Goal: Task Accomplishment & Management: Manage account settings

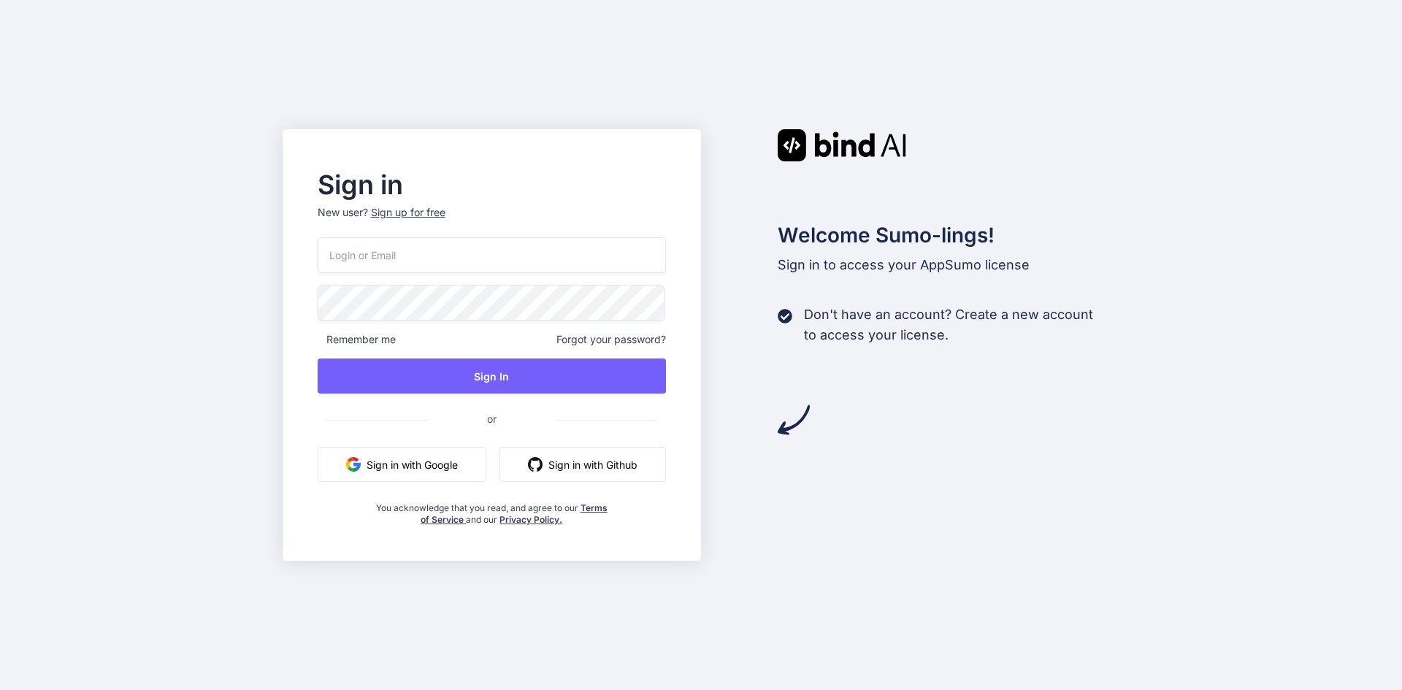
click at [440, 465] on button "Sign in with Google" at bounding box center [402, 464] width 169 height 35
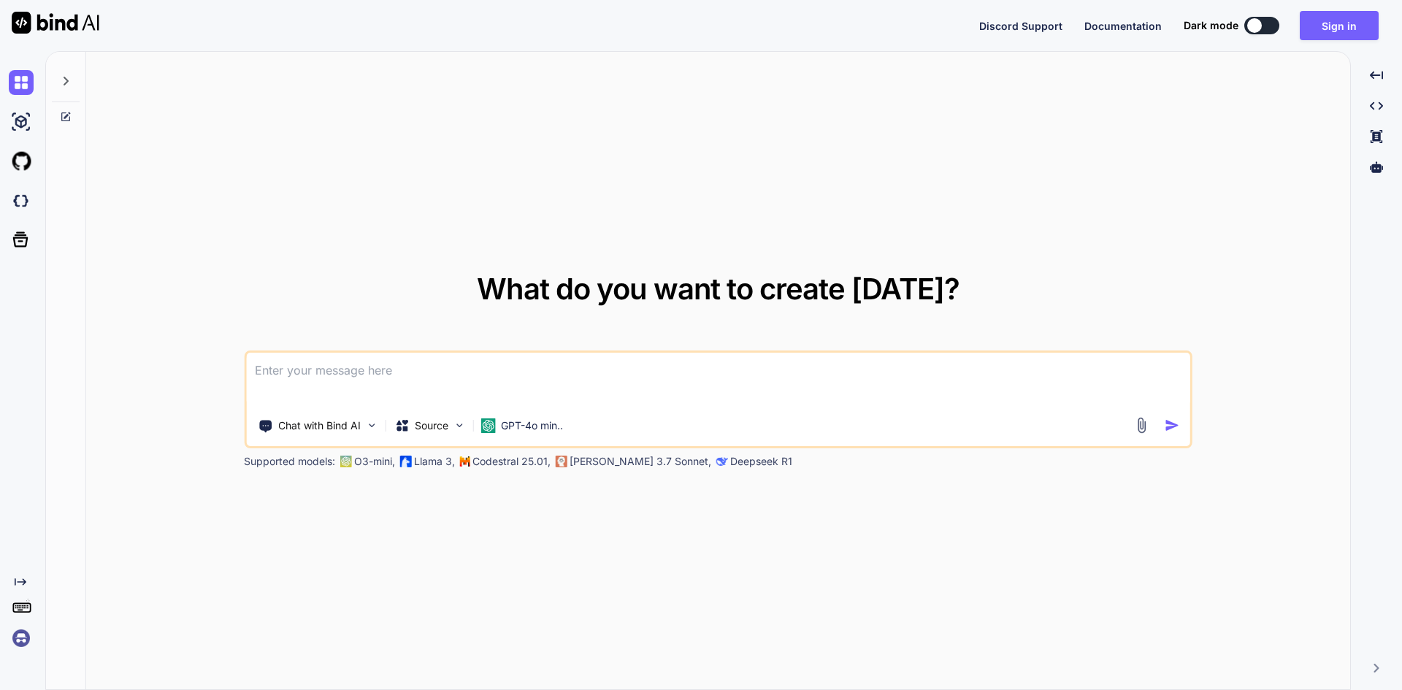
click at [16, 641] on img at bounding box center [21, 638] width 25 height 25
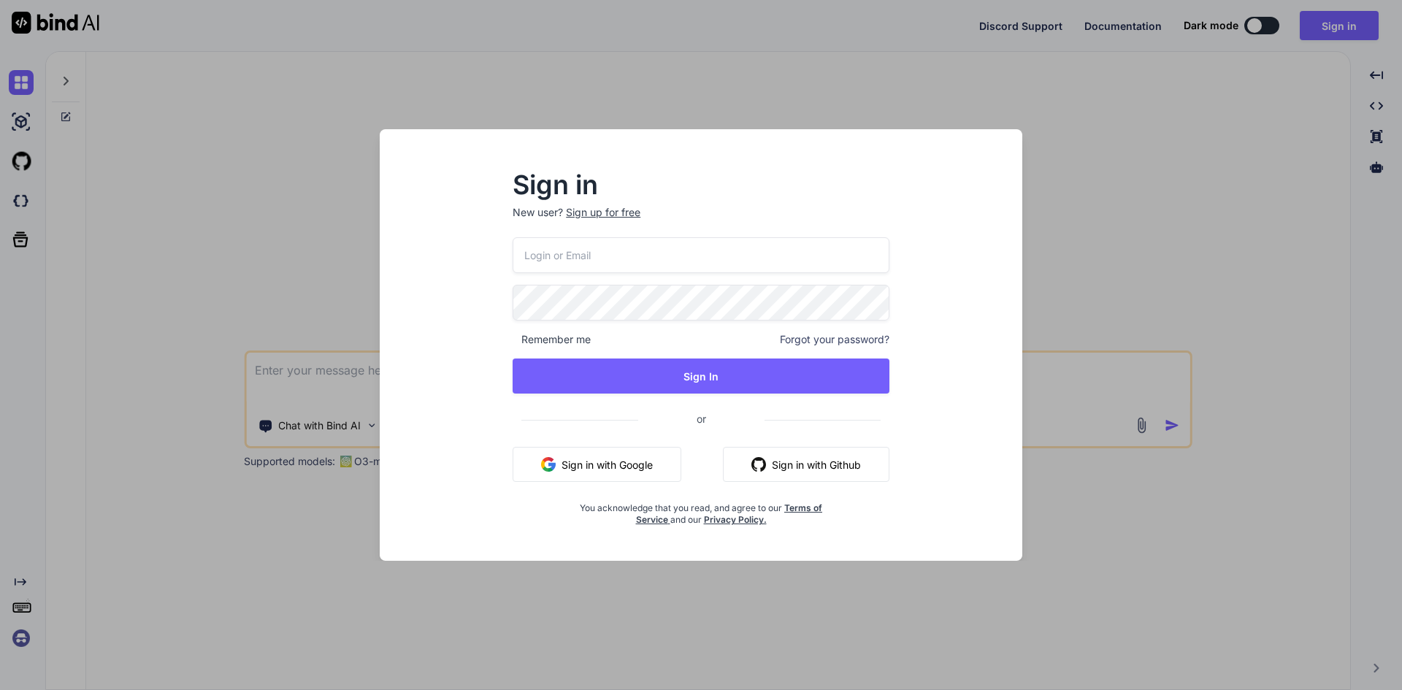
drag, startPoint x: 191, startPoint y: 383, endPoint x: 214, endPoint y: 371, distance: 25.5
click at [193, 382] on div "Sign in New user? Sign up for free Remember me Forgot your password? Sign In or…" at bounding box center [701, 345] width 1402 height 690
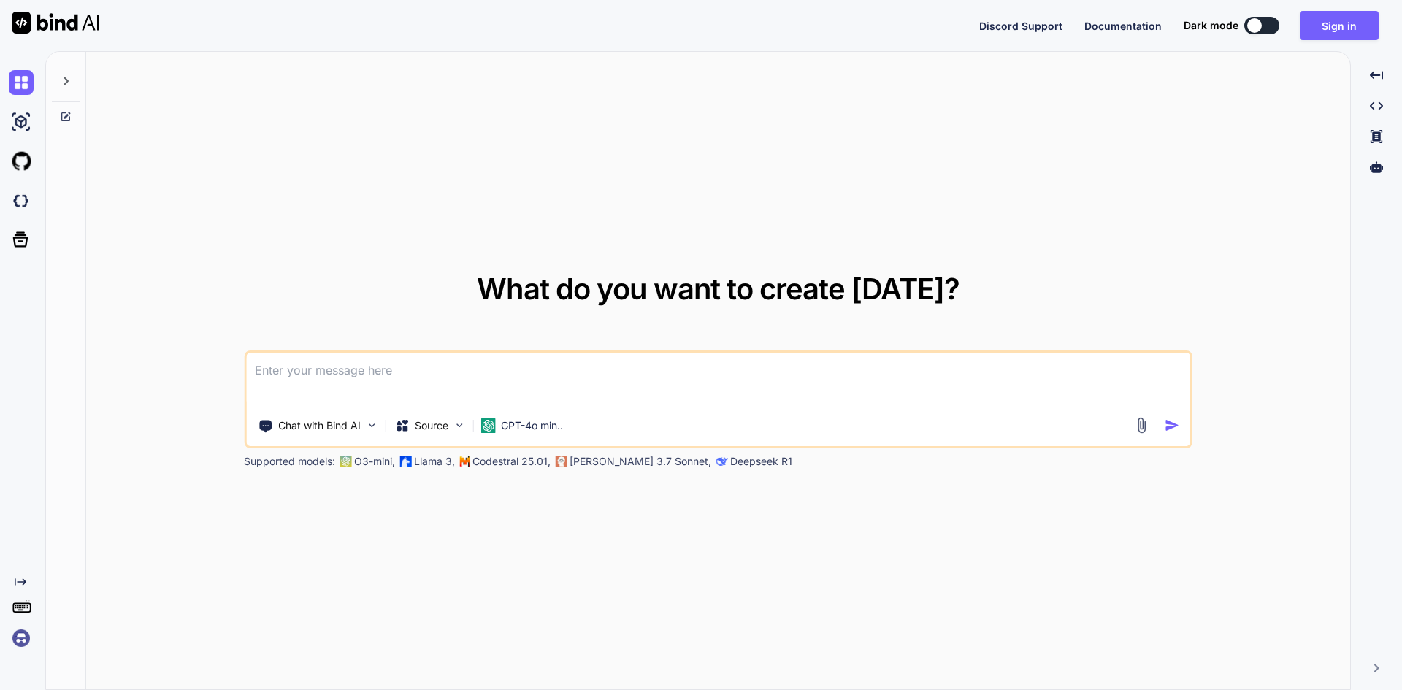
click at [23, 631] on img at bounding box center [21, 638] width 25 height 25
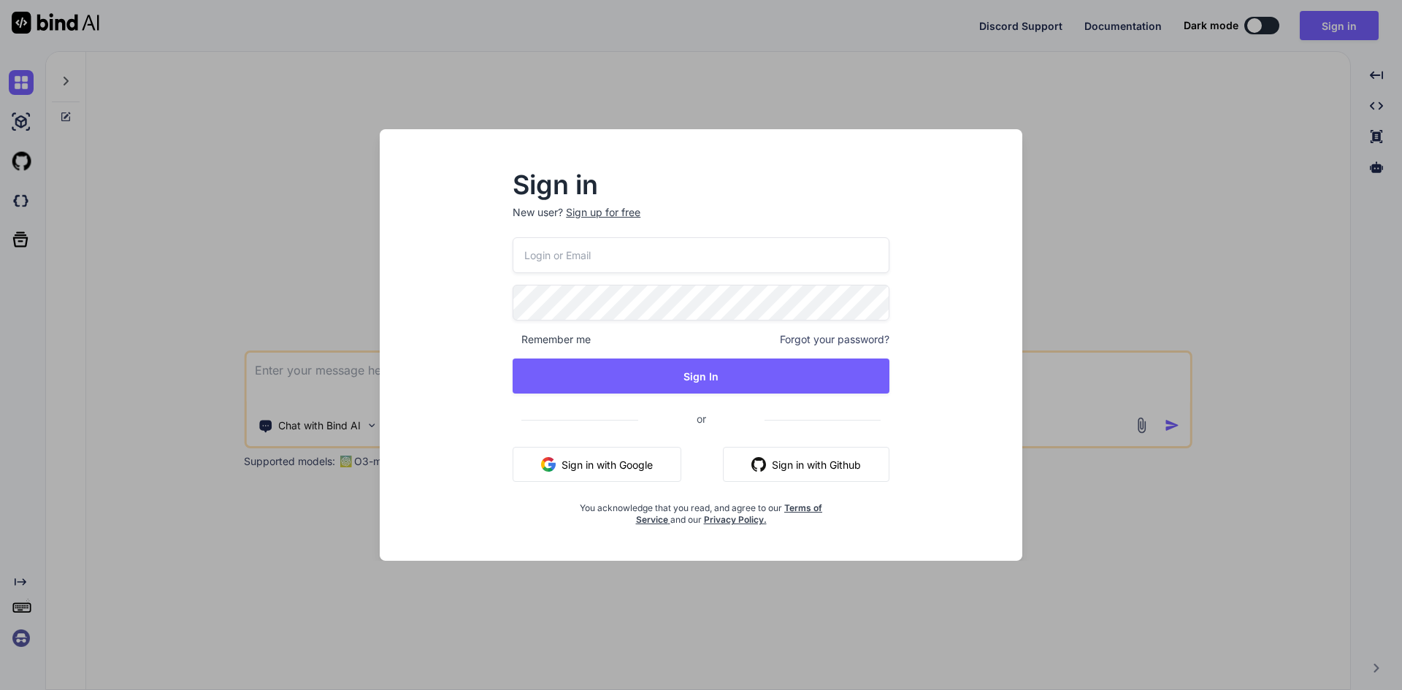
click at [552, 256] on input "email" at bounding box center [701, 255] width 377 height 36
click at [642, 465] on button "Sign in with Google" at bounding box center [597, 464] width 169 height 35
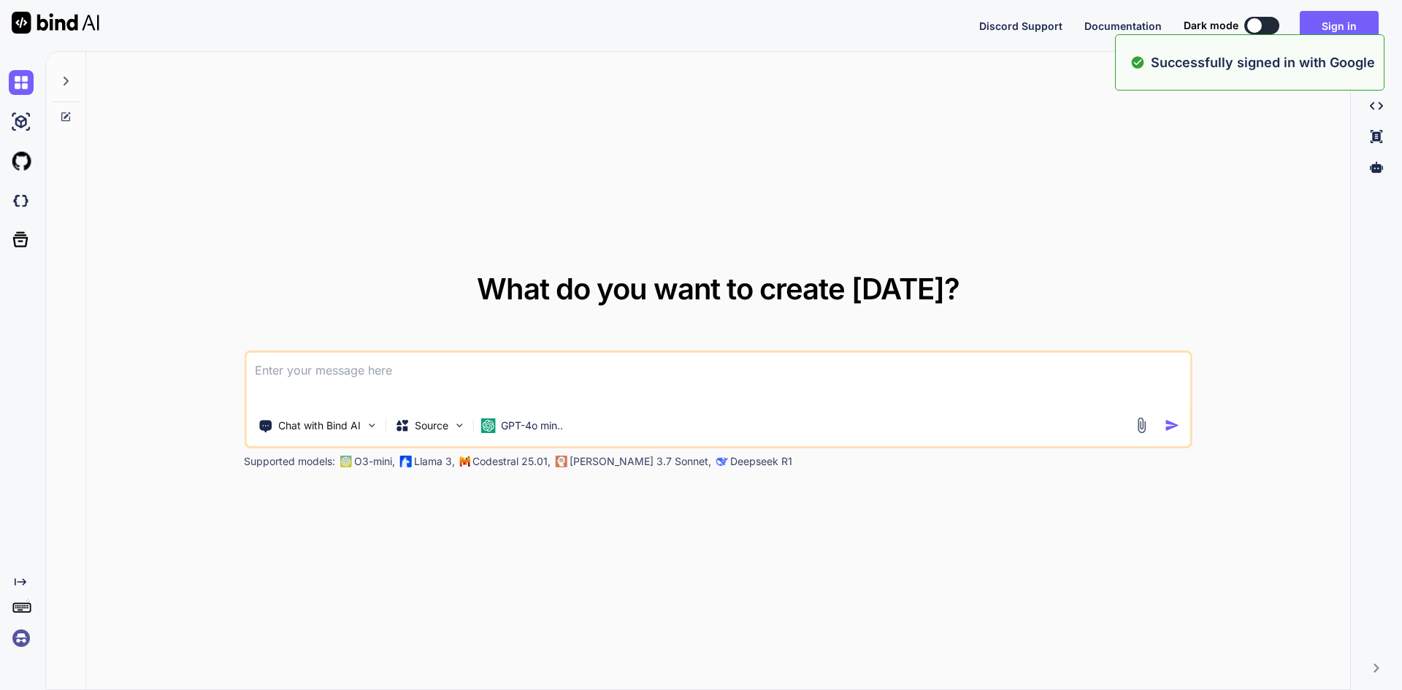
type textarea "x"
